Goal: Check status: Check status

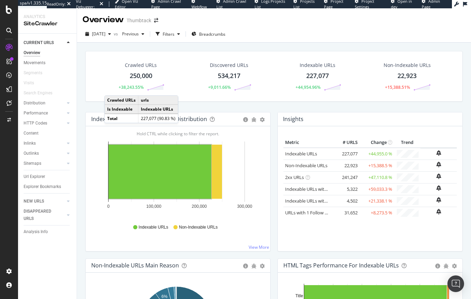
drag, startPoint x: 0, startPoint y: 0, endPoint x: 274, endPoint y: 47, distance: 278.4
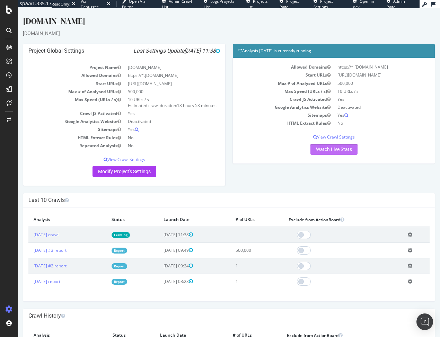
click at [341, 148] on link "Watch Live Stats" at bounding box center [334, 149] width 47 height 11
